Goal: Transaction & Acquisition: Purchase product/service

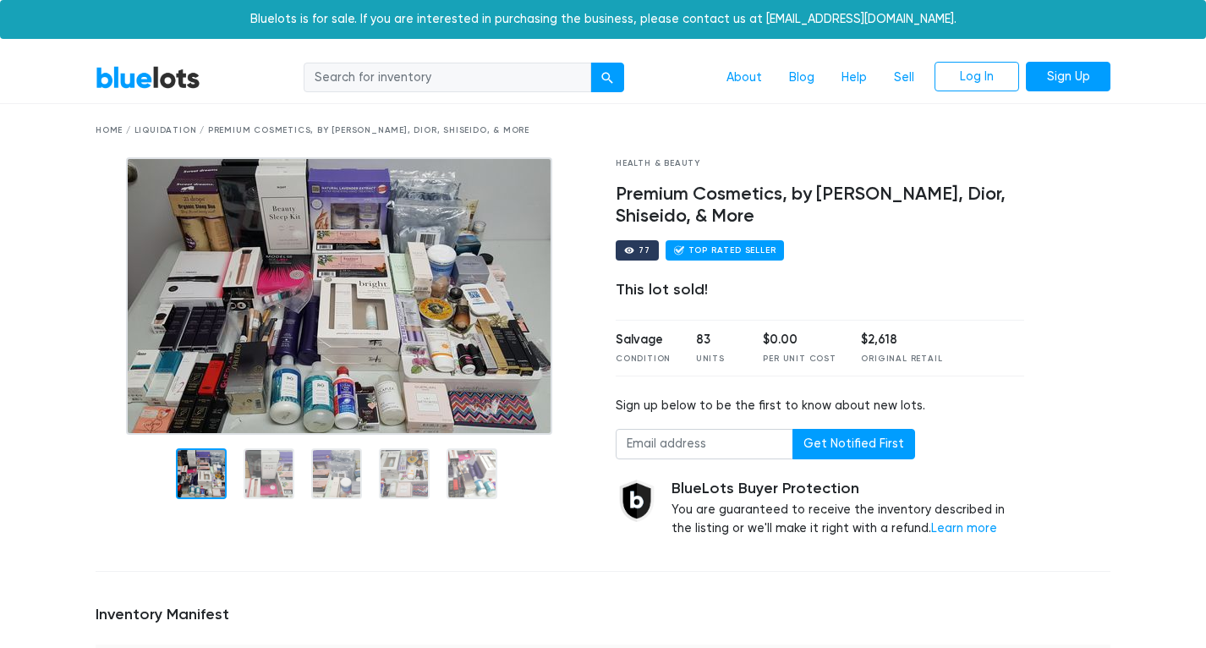
click at [390, 81] on input "search" at bounding box center [447, 78] width 287 height 30
type input "cosmetics"
click at [607, 76] on button "submit" at bounding box center [607, 78] width 34 height 30
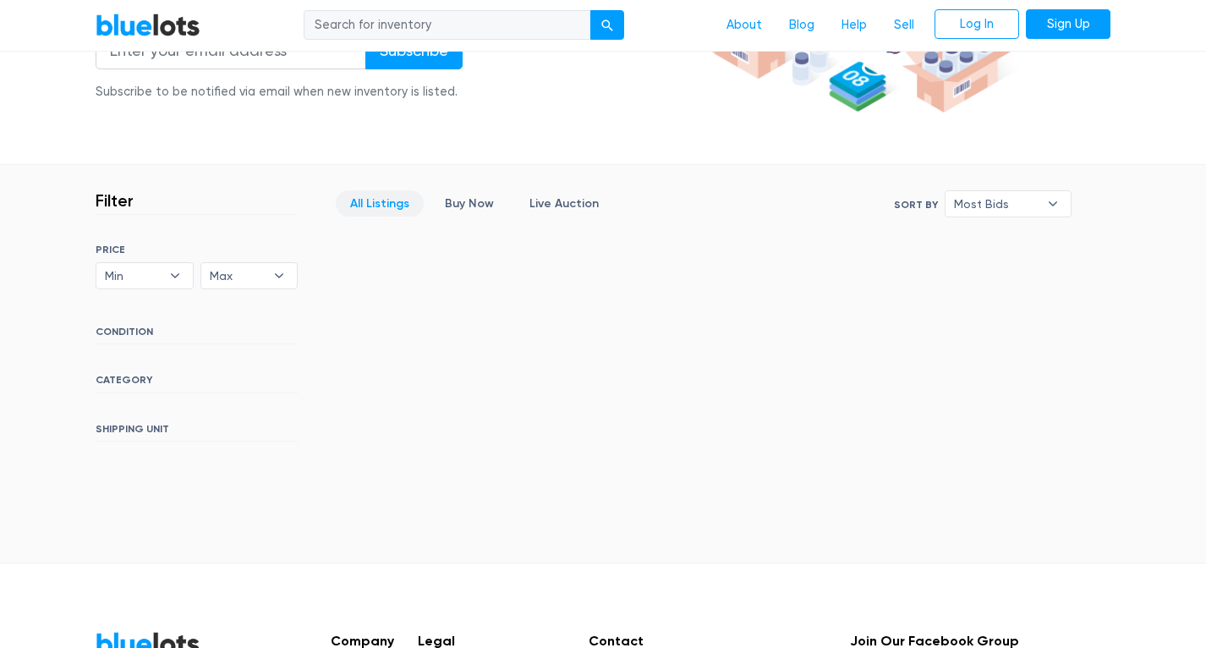
scroll to position [338, 0]
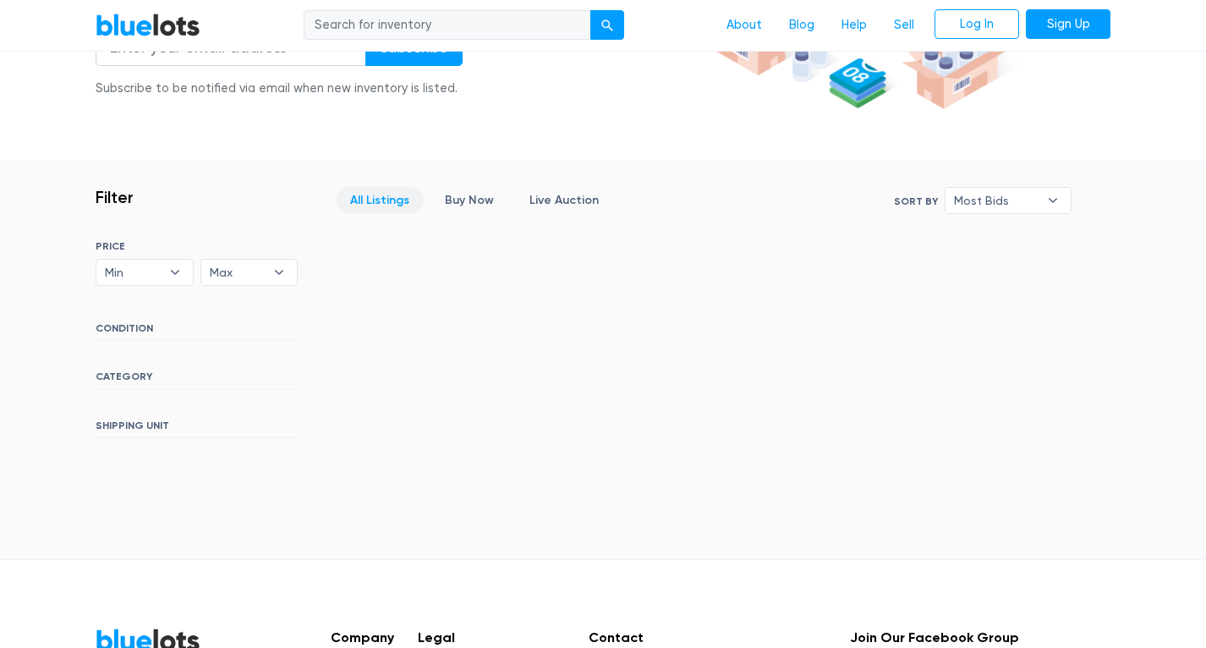
click at [125, 375] on h6 "CATEGORY" at bounding box center [197, 379] width 202 height 19
click at [395, 200] on link "All Listings" at bounding box center [380, 200] width 88 height 26
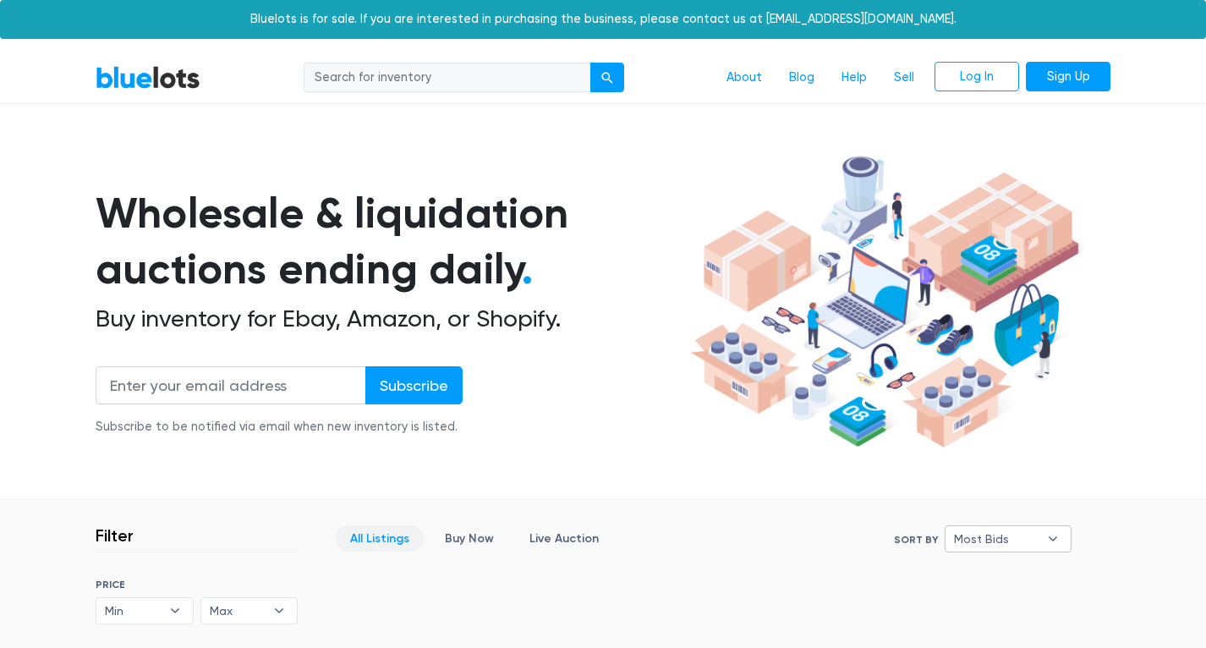
click at [977, 537] on span "Most Bids" at bounding box center [996, 538] width 85 height 25
click at [982, 485] on li "Lowest Price" at bounding box center [1015, 479] width 132 height 27
select select "lowest_price"
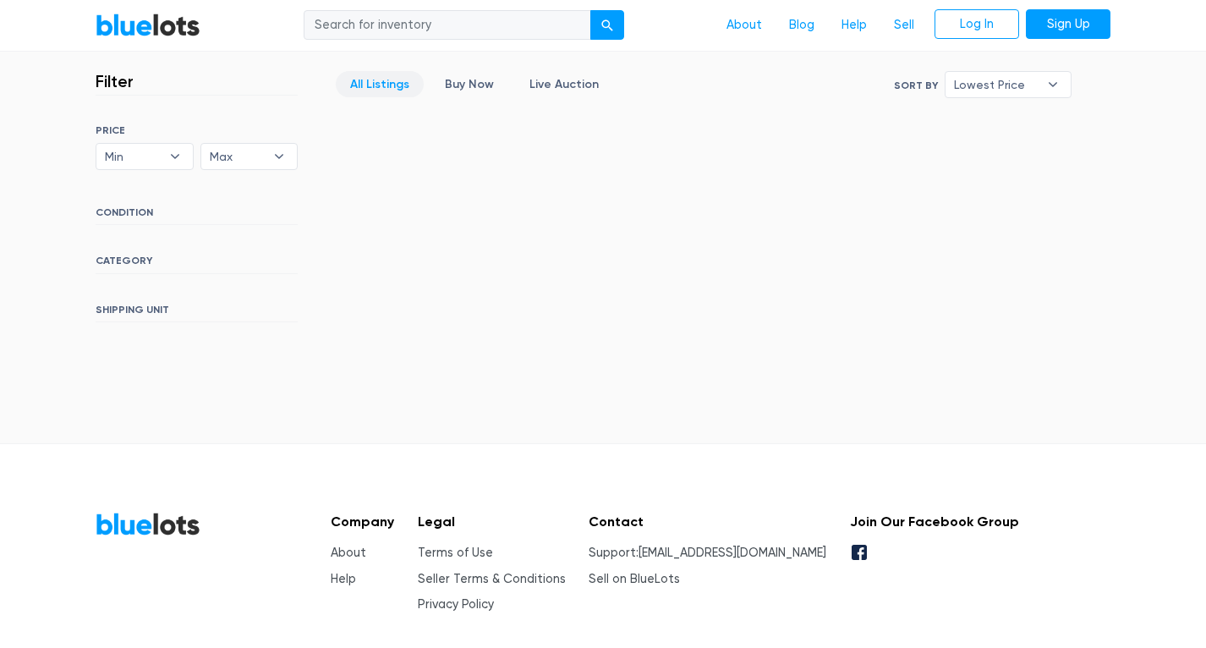
click at [123, 255] on h6 "CATEGORY" at bounding box center [197, 263] width 202 height 19
click at [745, 19] on link "About" at bounding box center [744, 25] width 63 height 32
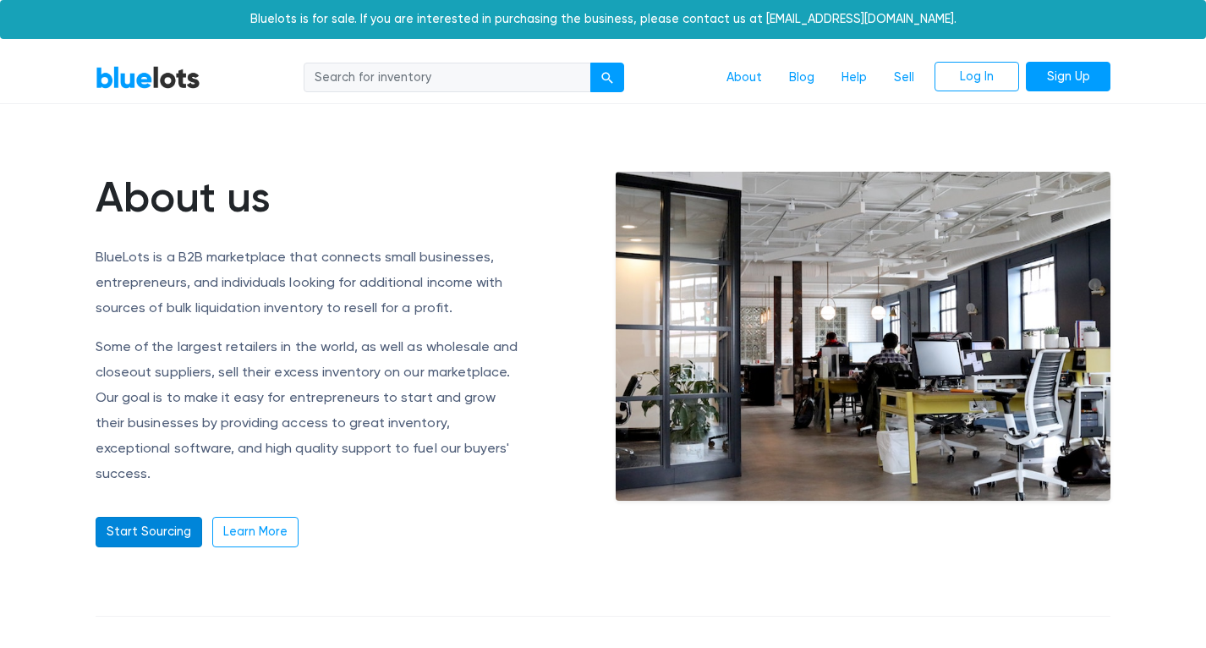
click at [149, 517] on link "Start Sourcing" at bounding box center [149, 532] width 107 height 30
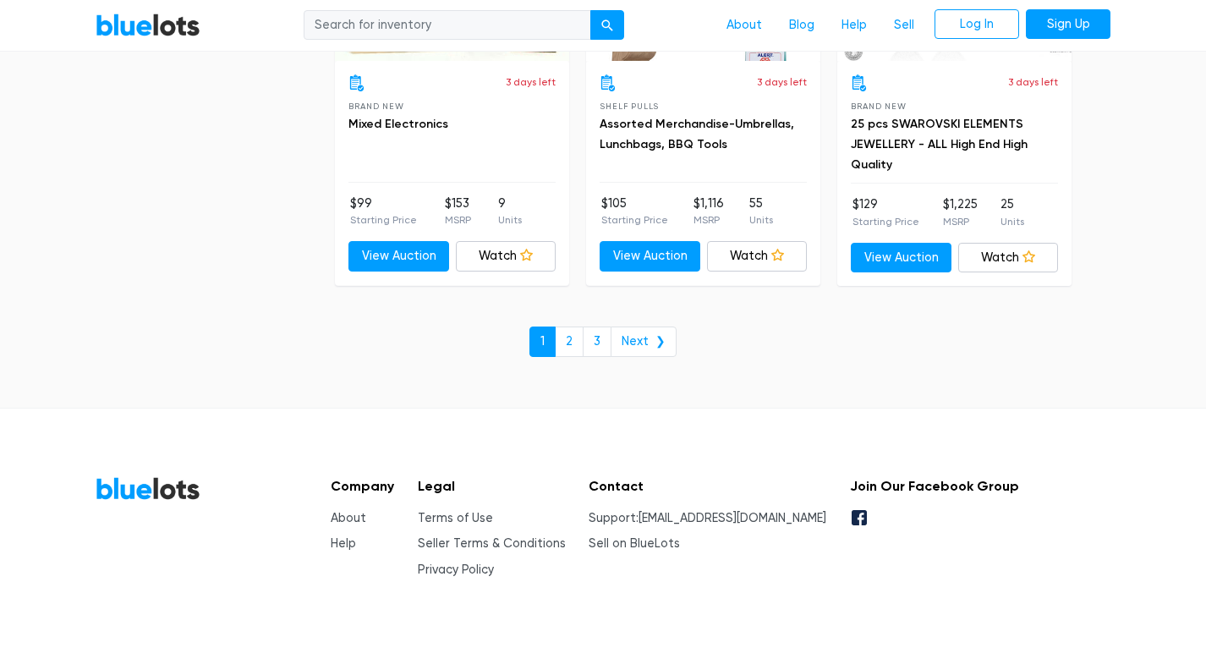
scroll to position [7415, 0]
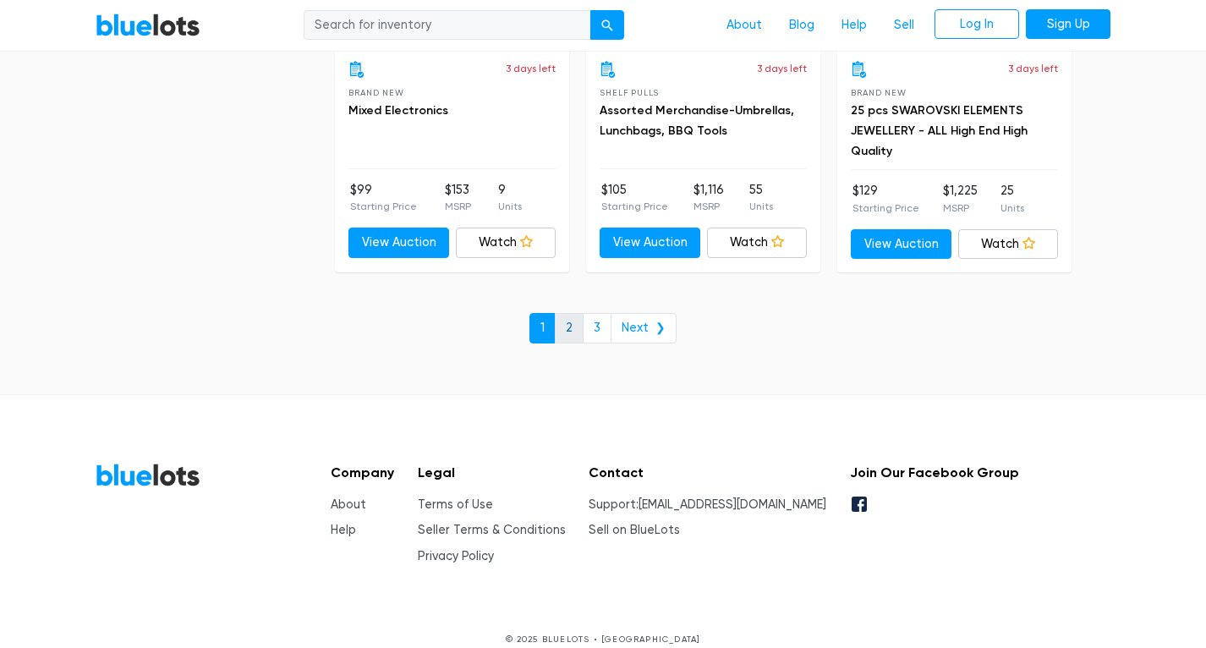
click at [567, 313] on link "2" at bounding box center [569, 328] width 29 height 30
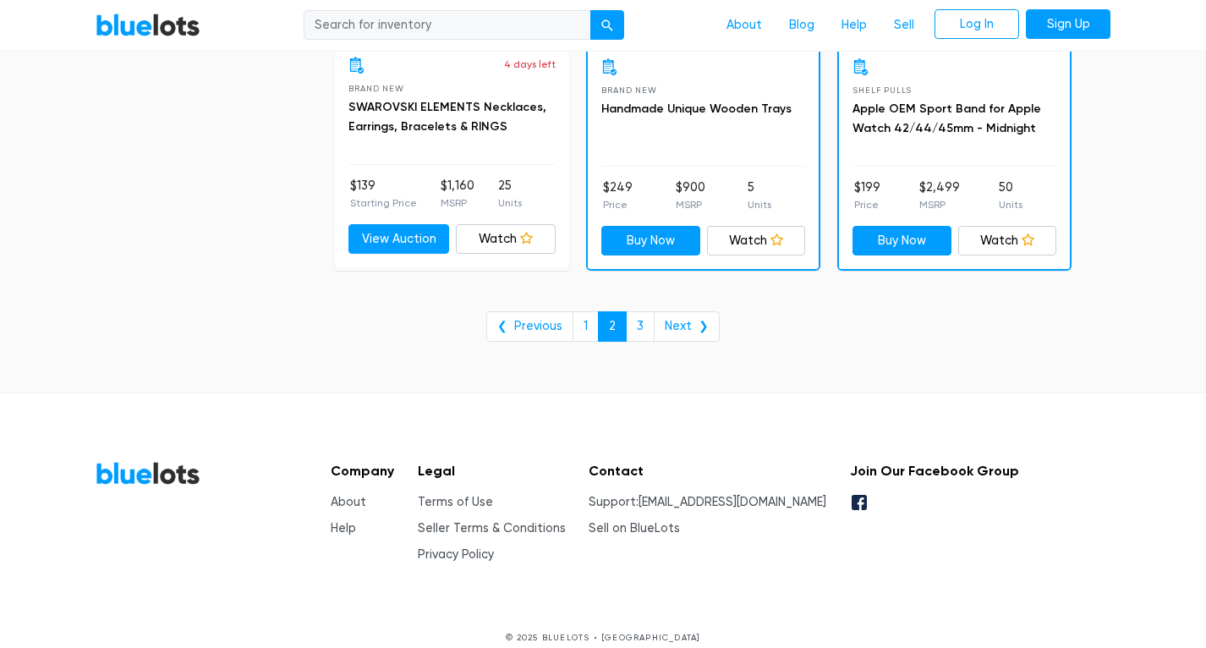
scroll to position [7014, 0]
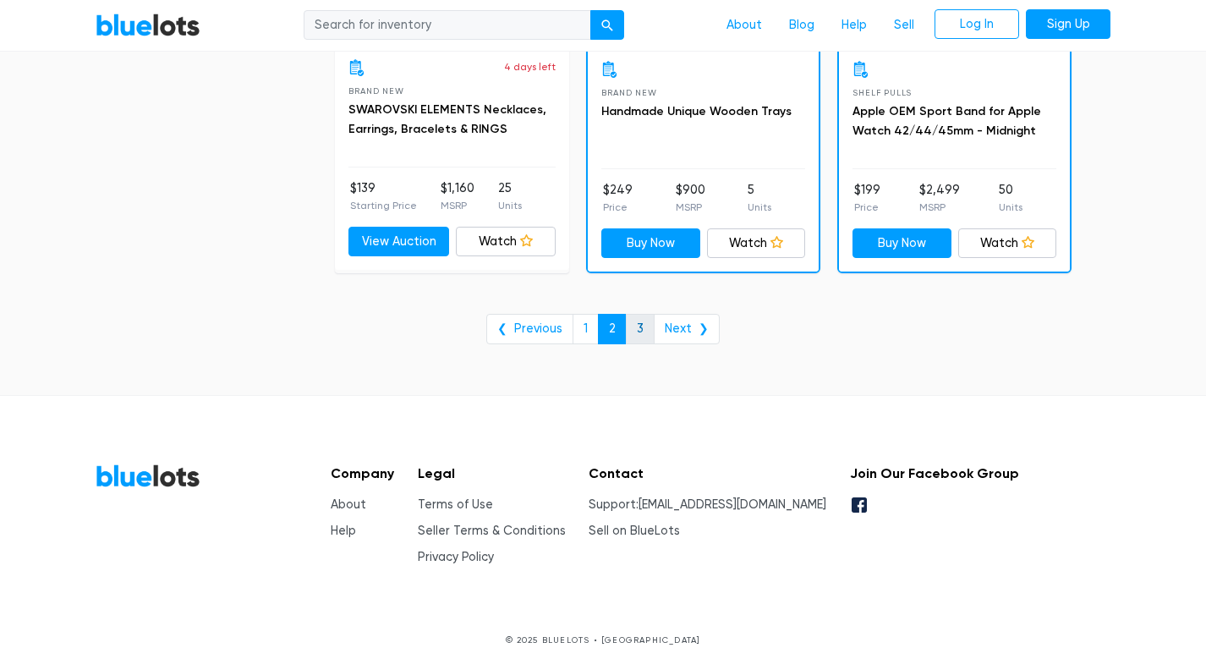
click at [648, 314] on link "3" at bounding box center [640, 329] width 29 height 30
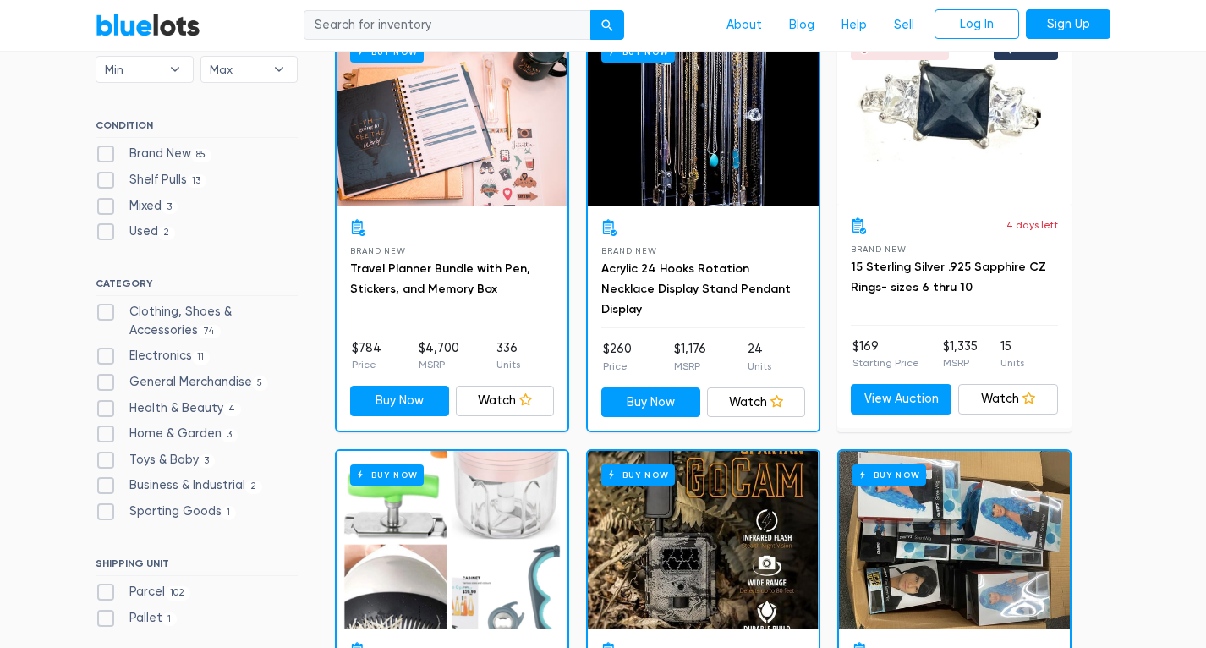
scroll to position [147, 0]
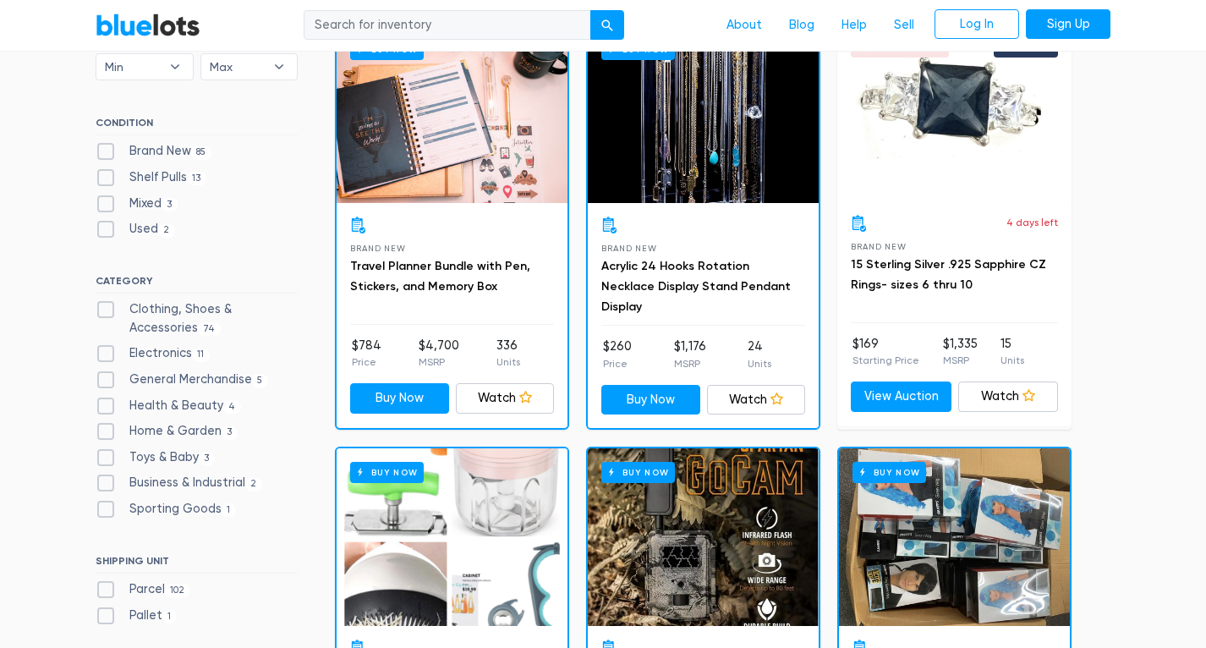
click at [110, 401] on label "Health & Beauty 4" at bounding box center [168, 406] width 145 height 19
click at [107, 401] on Beauty"] "Health & Beauty 4" at bounding box center [101, 402] width 11 height 11
checkbox Beauty"] "true"
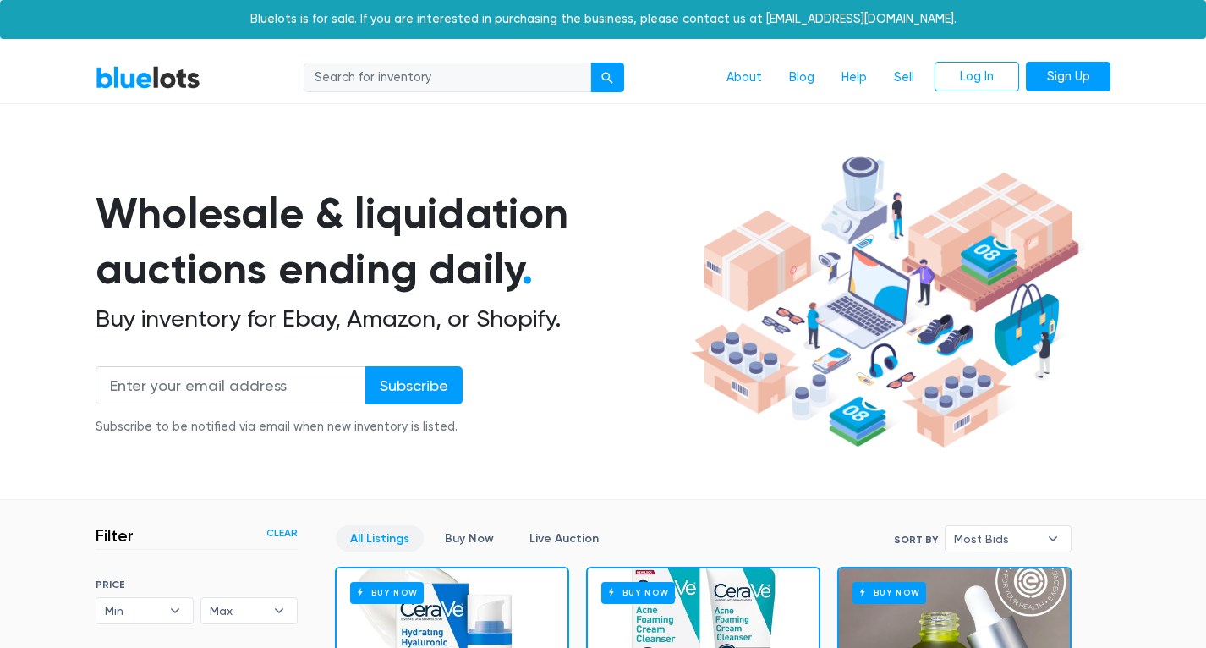
click at [436, 86] on input "search" at bounding box center [447, 78] width 287 height 30
type input "makeup"
click at [607, 76] on button "submit" at bounding box center [607, 78] width 34 height 30
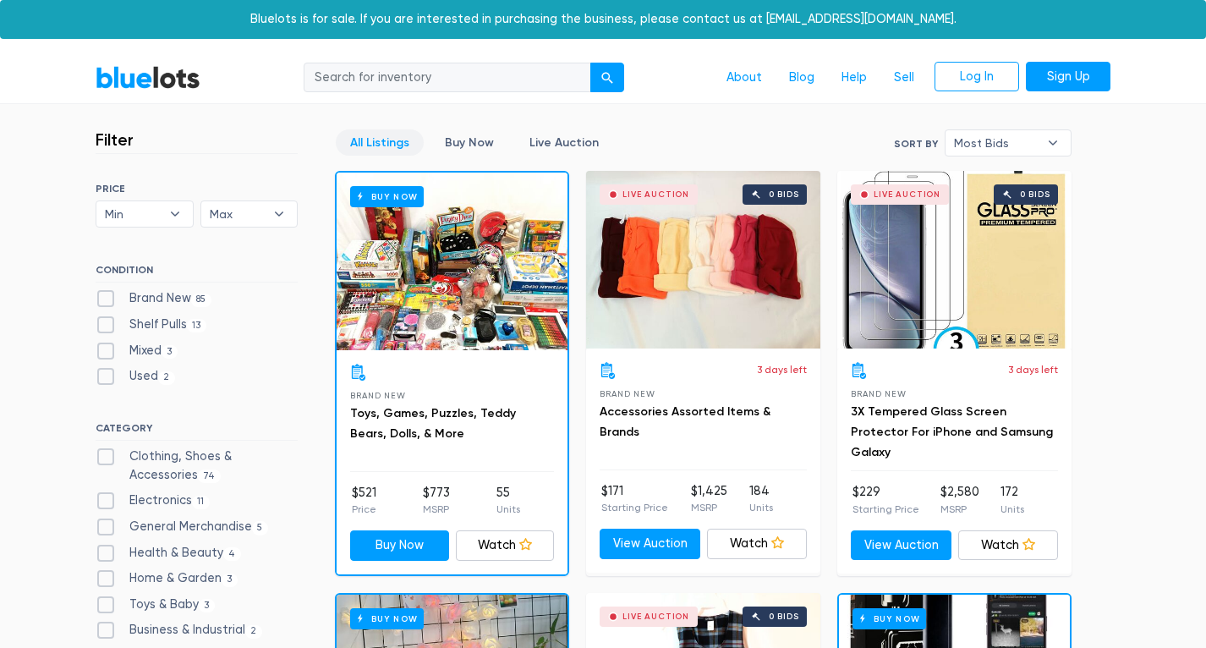
scroll to position [7014, 0]
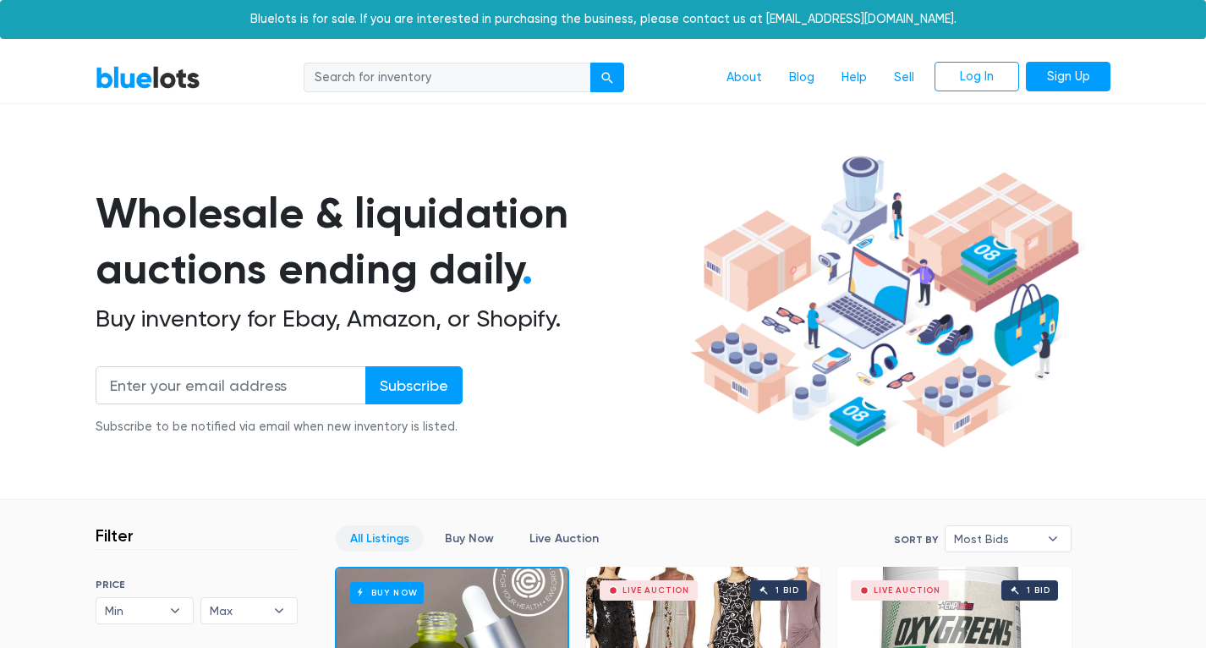
scroll to position [7414, 0]
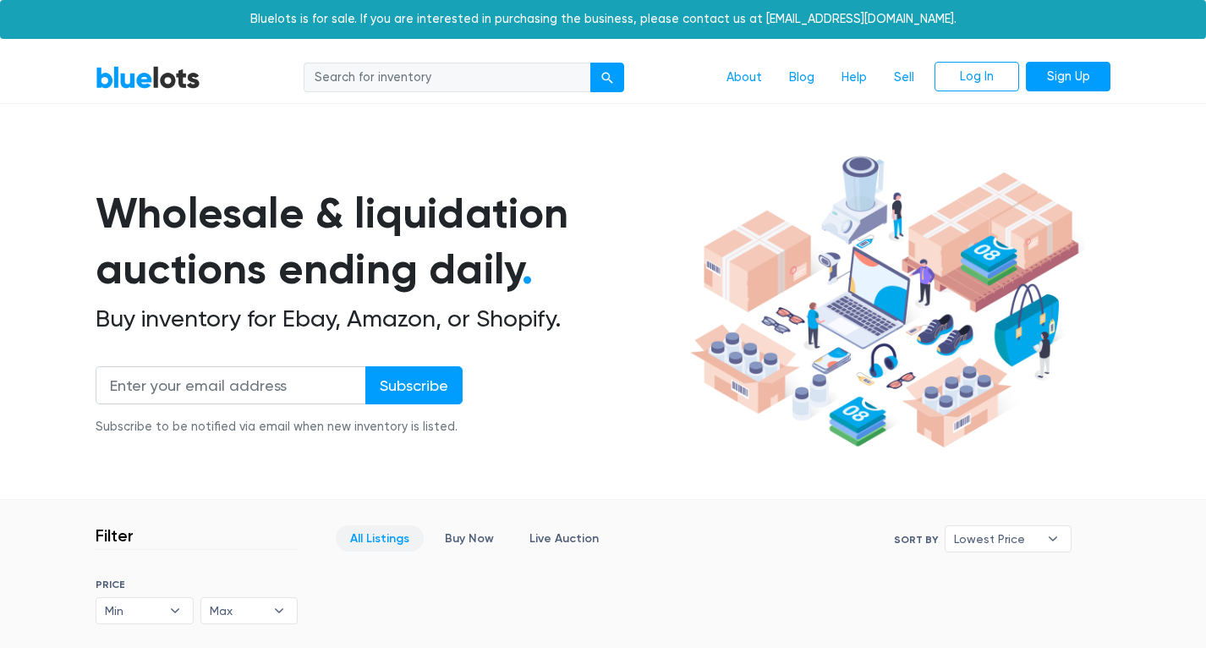
scroll to position [454, 0]
